Goal: Task Accomplishment & Management: Complete application form

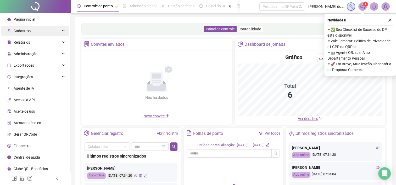
click at [26, 32] on span "Cadastros" at bounding box center [22, 31] width 17 height 4
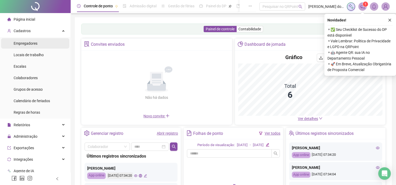
click at [26, 43] on span "Empregadores" at bounding box center [26, 43] width 24 height 4
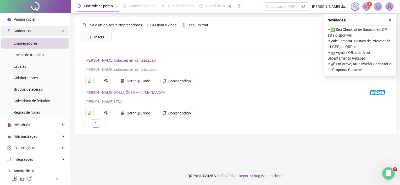
click at [27, 30] on span "Cadastros" at bounding box center [22, 31] width 17 height 4
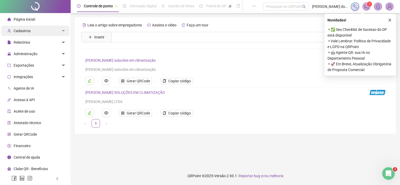
click at [27, 30] on span "Cadastros" at bounding box center [22, 31] width 17 height 4
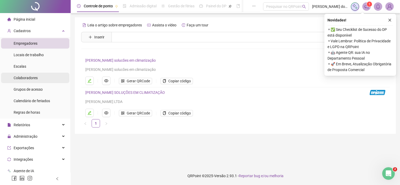
click at [31, 79] on span "Colaboradores" at bounding box center [26, 78] width 24 height 4
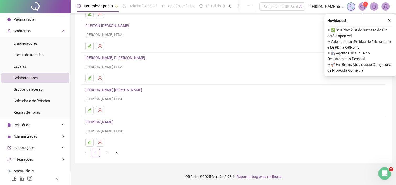
scroll to position [68, 0]
click at [107, 154] on link "2" at bounding box center [106, 153] width 8 height 8
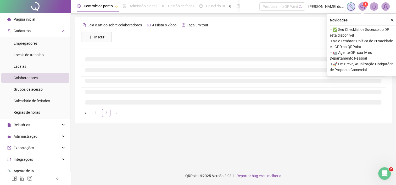
scroll to position [0, 0]
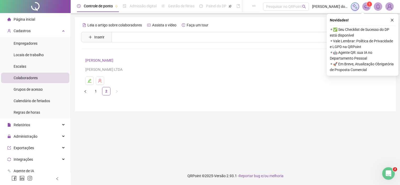
click at [391, 20] on icon "close" at bounding box center [393, 20] width 4 height 4
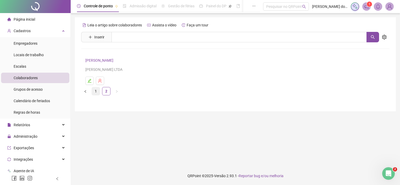
click at [92, 92] on link "1" at bounding box center [96, 92] width 8 height 8
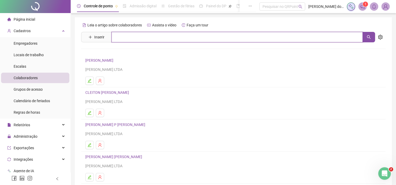
click at [135, 37] on input "text" at bounding box center [237, 37] width 251 height 10
type input "****"
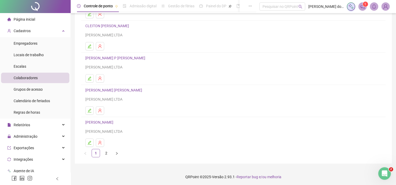
scroll to position [68, 0]
click at [108, 154] on link "2" at bounding box center [106, 153] width 8 height 8
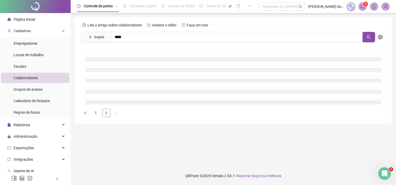
scroll to position [0, 0]
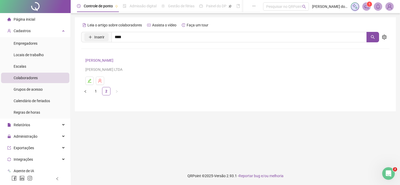
click at [103, 41] on button "Inserir" at bounding box center [96, 37] width 24 height 8
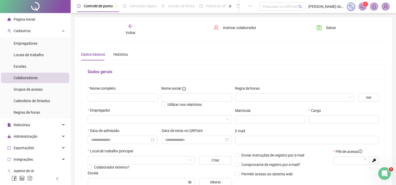
type input "*****"
click at [103, 96] on input "text" at bounding box center [123, 98] width 70 height 8
type input "**********"
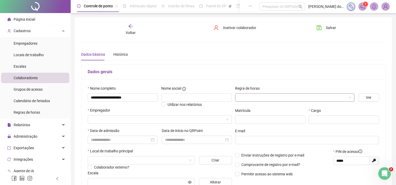
click at [254, 101] on input "search" at bounding box center [292, 98] width 108 height 8
click at [251, 118] on div "Horas Extras" at bounding box center [294, 116] width 111 height 6
click at [112, 121] on input "search" at bounding box center [157, 120] width 133 height 8
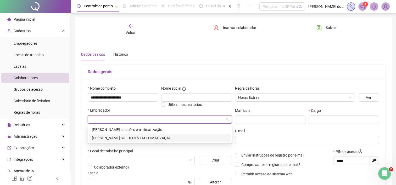
click at [116, 139] on div "[PERSON_NAME] SOLUÇÕES EM CLIMATIZAÇÃO" at bounding box center [160, 138] width 136 height 6
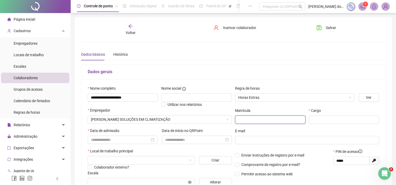
click at [250, 122] on input "text" at bounding box center [270, 120] width 70 height 8
type input "**"
